Goal: Task Accomplishment & Management: Complete application form

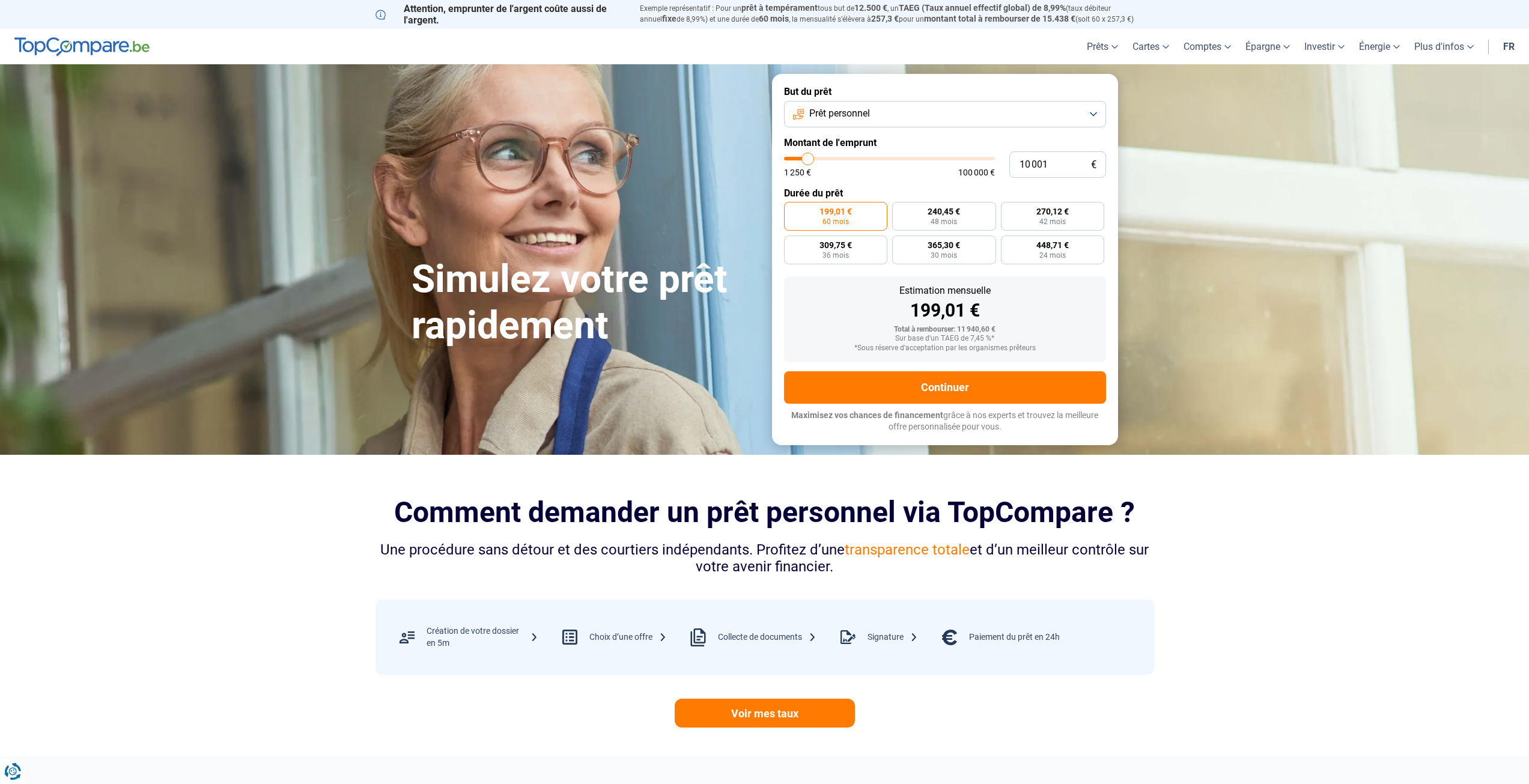
click at [904, 106] on button "Prêt personnel" at bounding box center [945, 114] width 322 height 26
click at [852, 216] on span "Prêt travaux" at bounding box center [833, 218] width 51 height 13
drag, startPoint x: 1053, startPoint y: 165, endPoint x: 1017, endPoint y: 167, distance: 36.1
click at [1017, 167] on input "10 001" at bounding box center [1058, 165] width 97 height 26
type input "2"
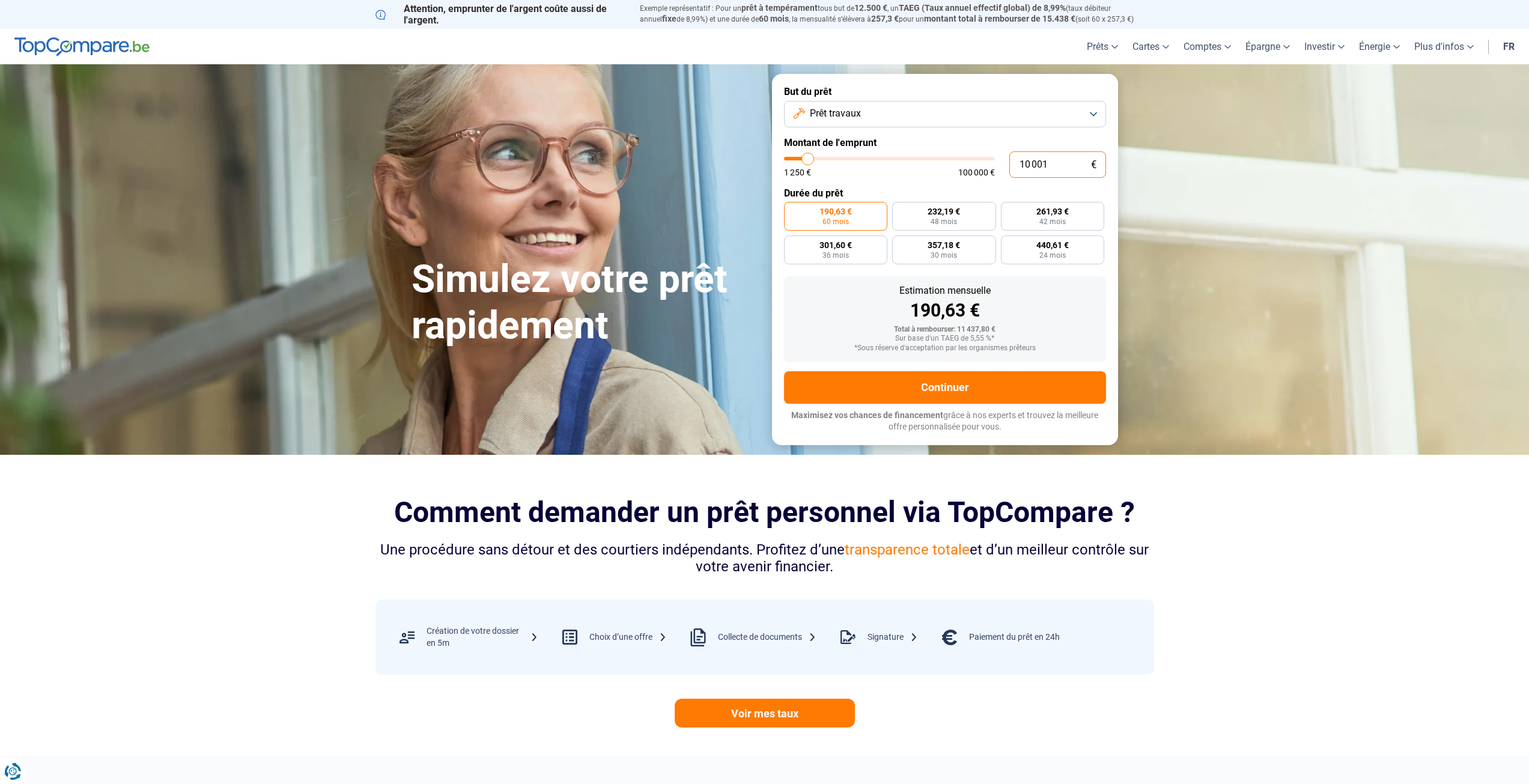
type input "1250"
type input "25"
type input "1250"
type input "250"
type input "1250"
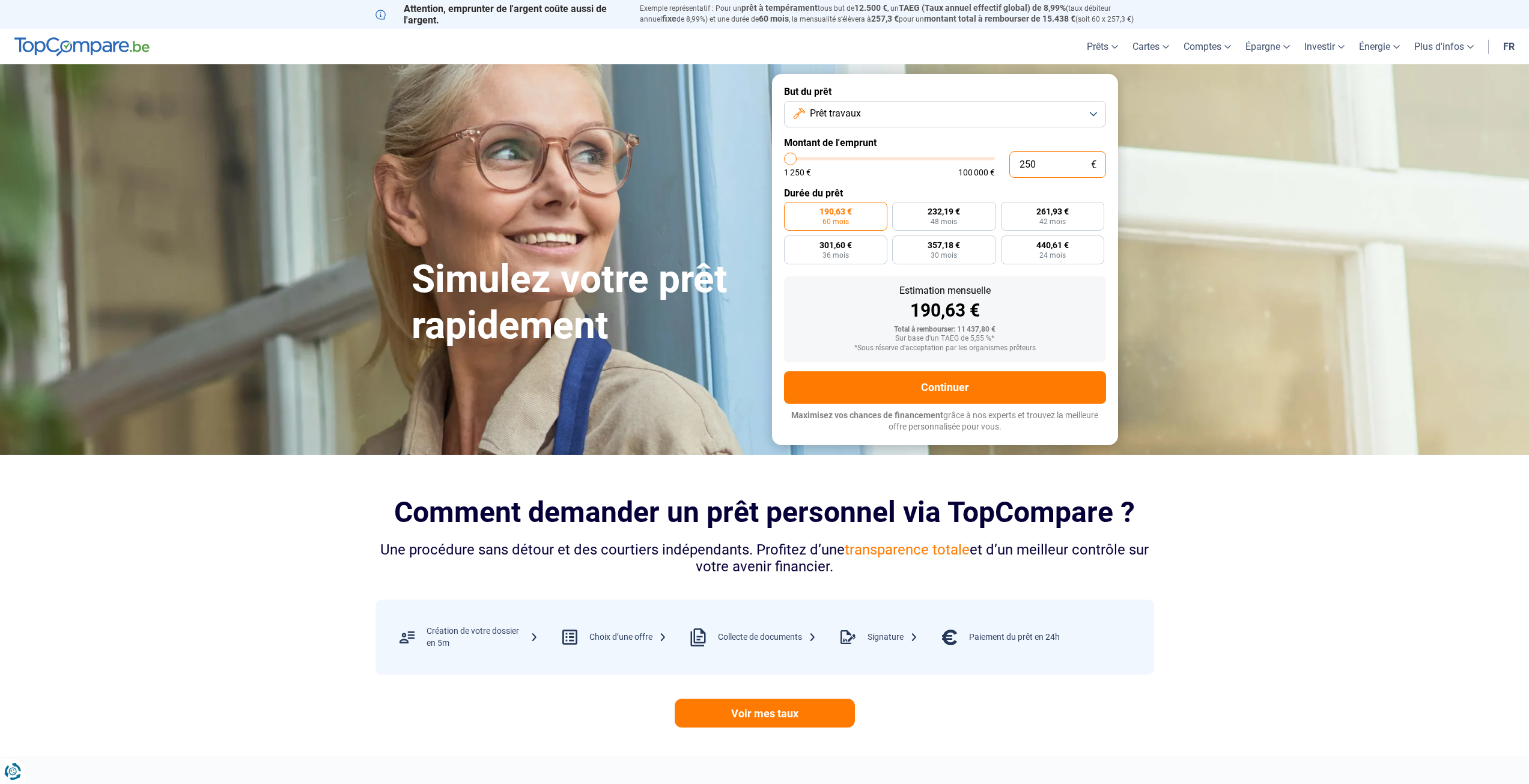
type input "2 500"
type input "2500"
type input "25 000"
type input "25000"
radio input "false"
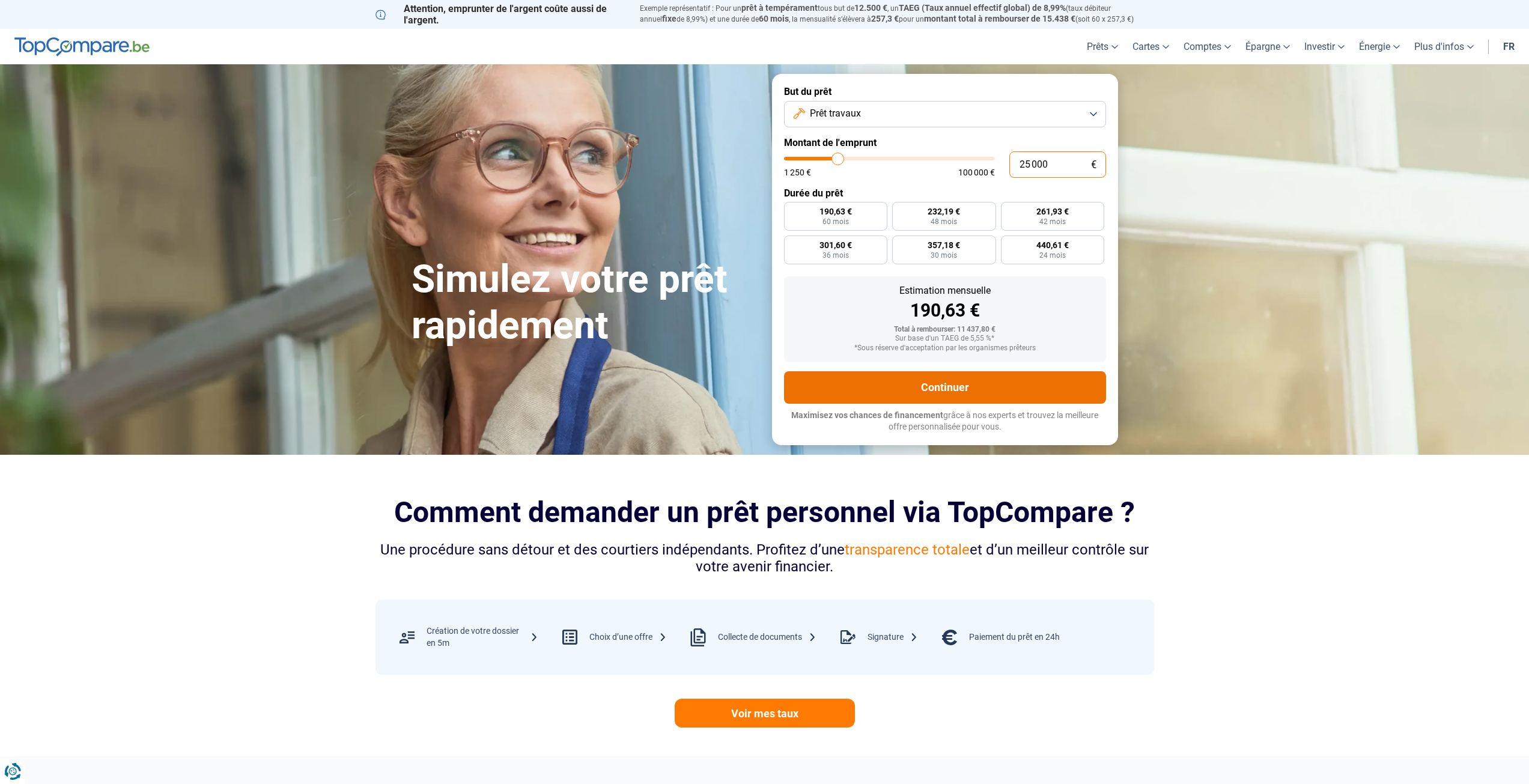
type input "25 000"
click at [989, 380] on button "Continuer" at bounding box center [945, 387] width 322 height 33
click at [986, 381] on button "Continuer" at bounding box center [945, 387] width 322 height 33
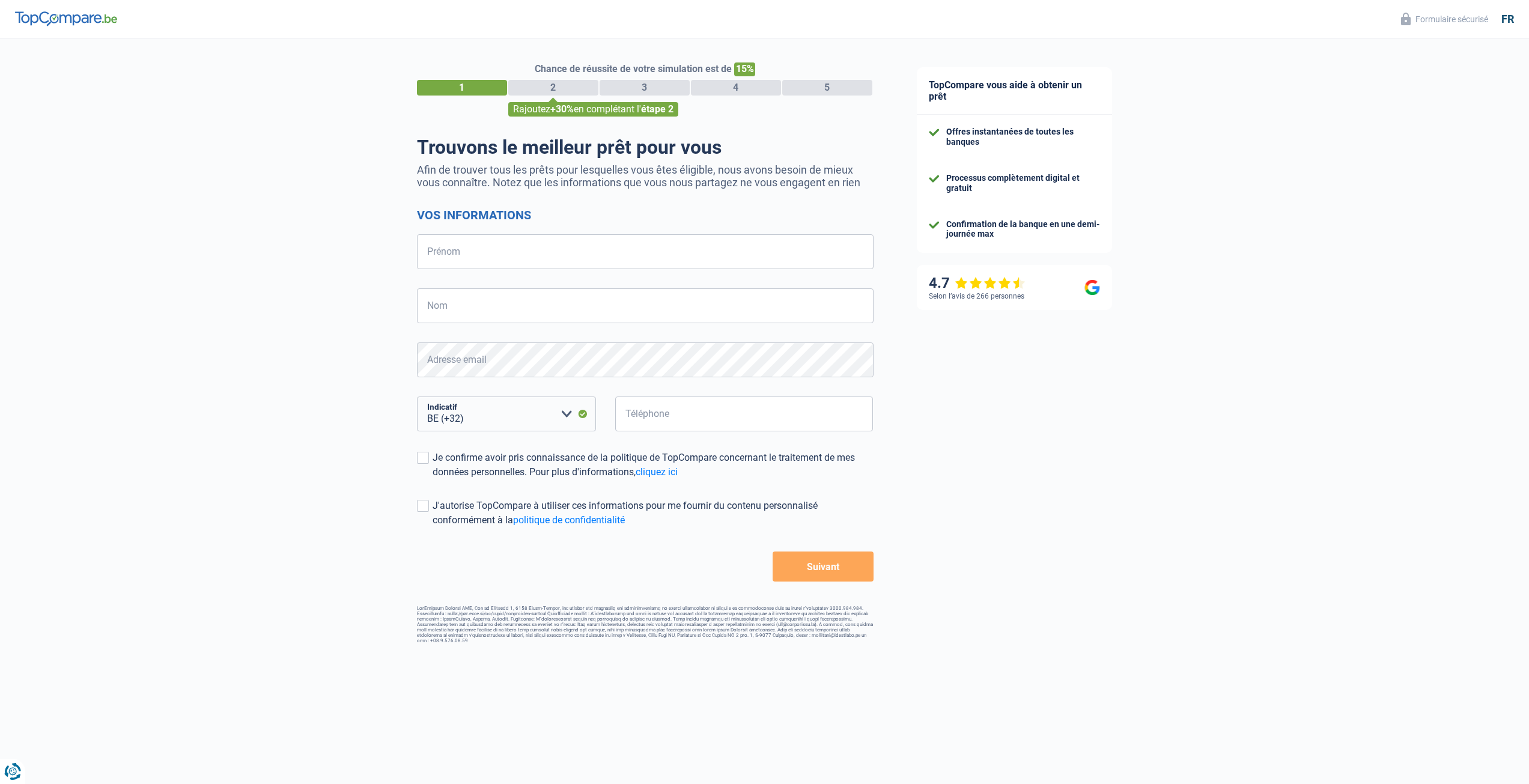
select select "32"
